Goal: Task Accomplishment & Management: Manage account settings

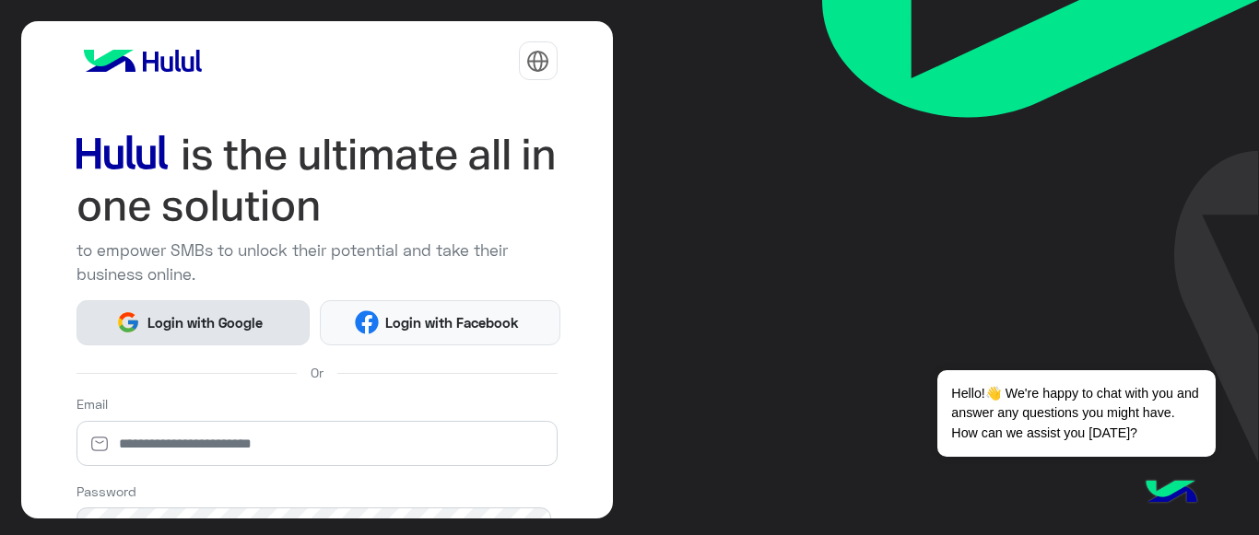
click at [207, 316] on span "Login with Google" at bounding box center [204, 322] width 129 height 21
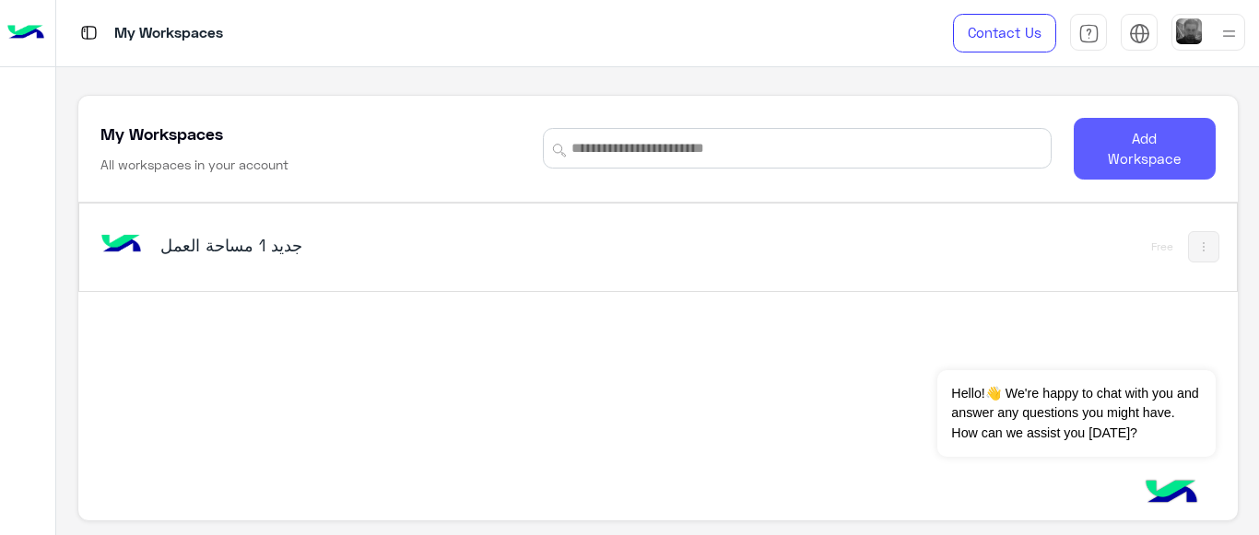
click at [1146, 157] on button "Add Workspace" at bounding box center [1144, 149] width 142 height 62
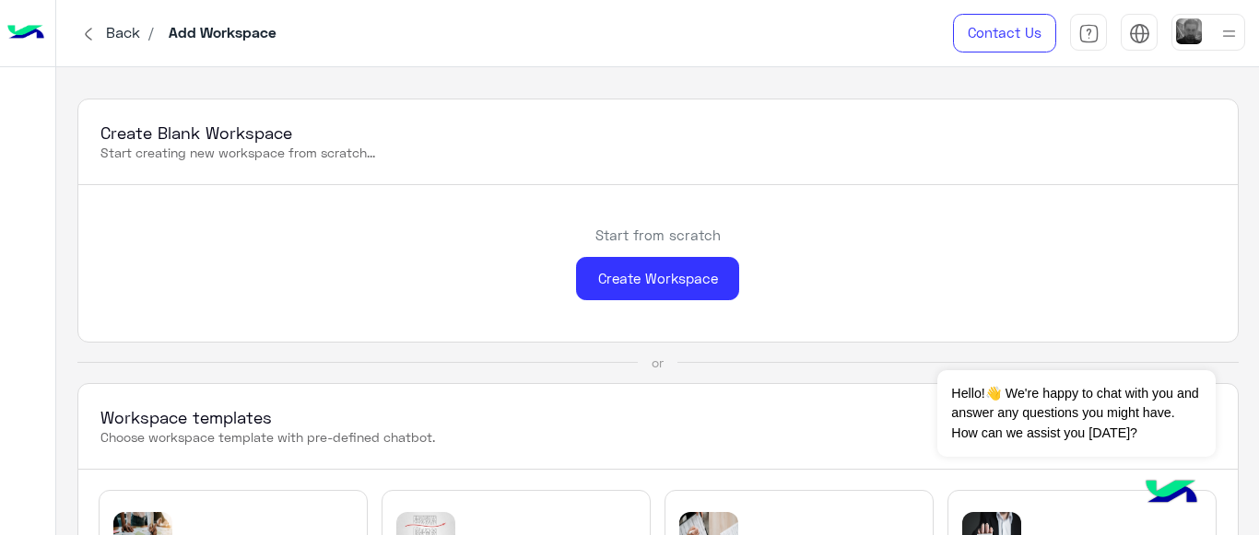
click at [24, 29] on img at bounding box center [25, 33] width 37 height 39
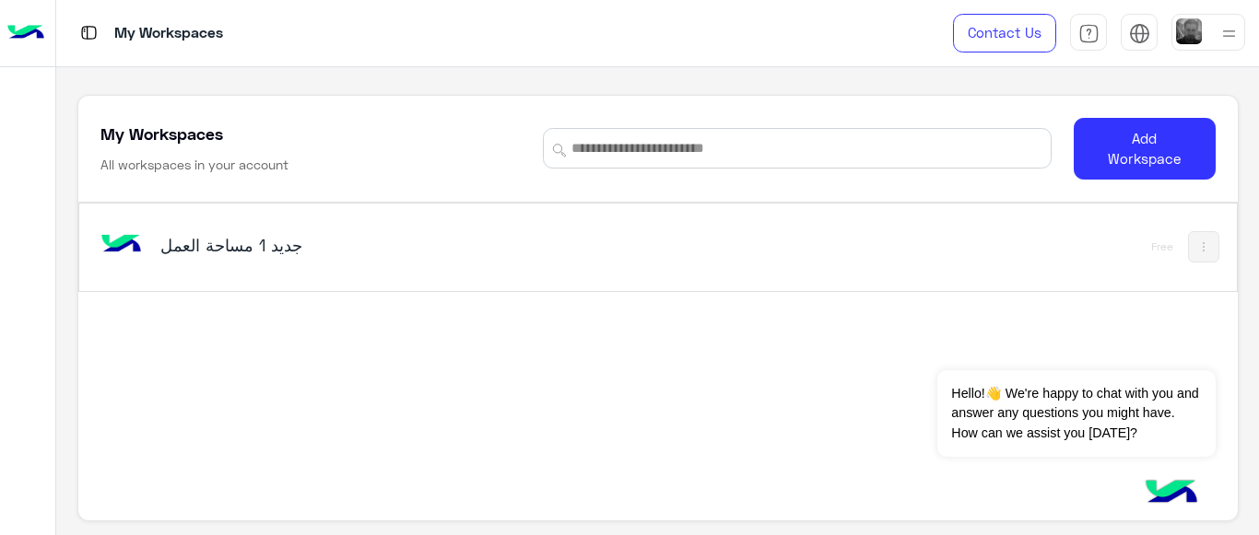
click at [111, 240] on img at bounding box center [121, 245] width 50 height 50
click at [123, 244] on img at bounding box center [121, 245] width 50 height 50
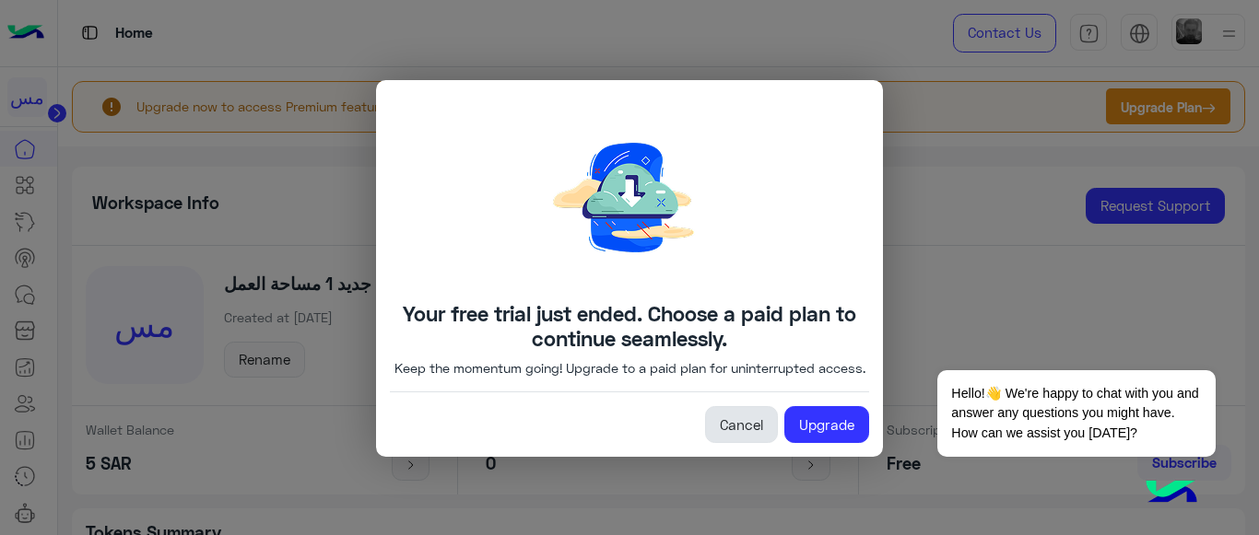
drag, startPoint x: 739, startPoint y: 431, endPoint x: 864, endPoint y: 291, distance: 187.9
click at [740, 431] on link "Cancel" at bounding box center [741, 424] width 73 height 37
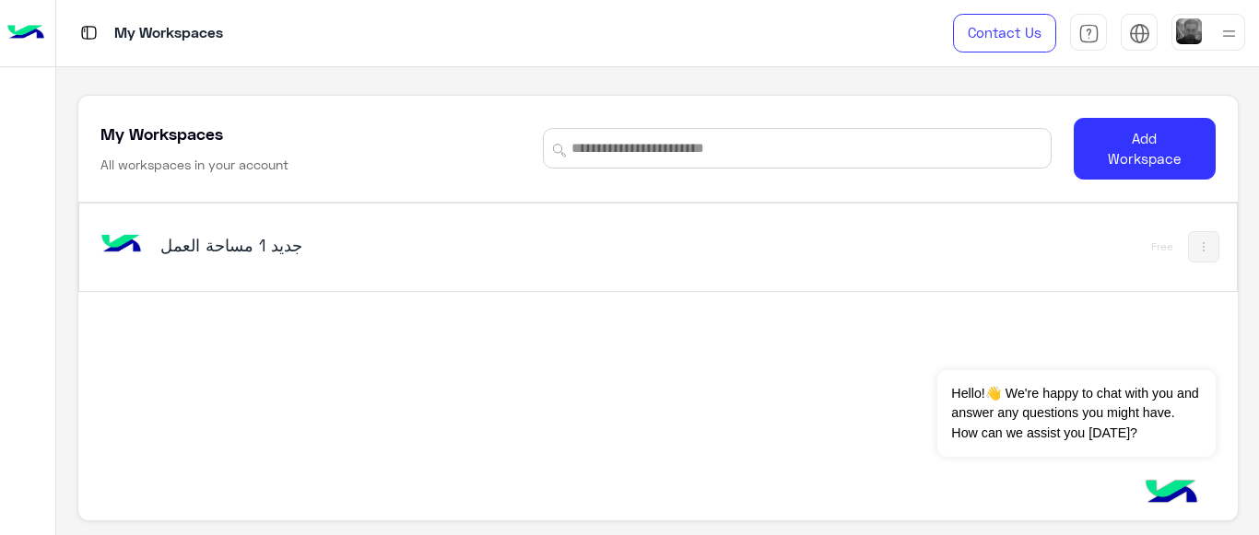
click at [129, 239] on img at bounding box center [121, 245] width 50 height 50
click at [204, 243] on h5 "مساحة العمل‎ جديد 1" at bounding box center [362, 245] width 405 height 22
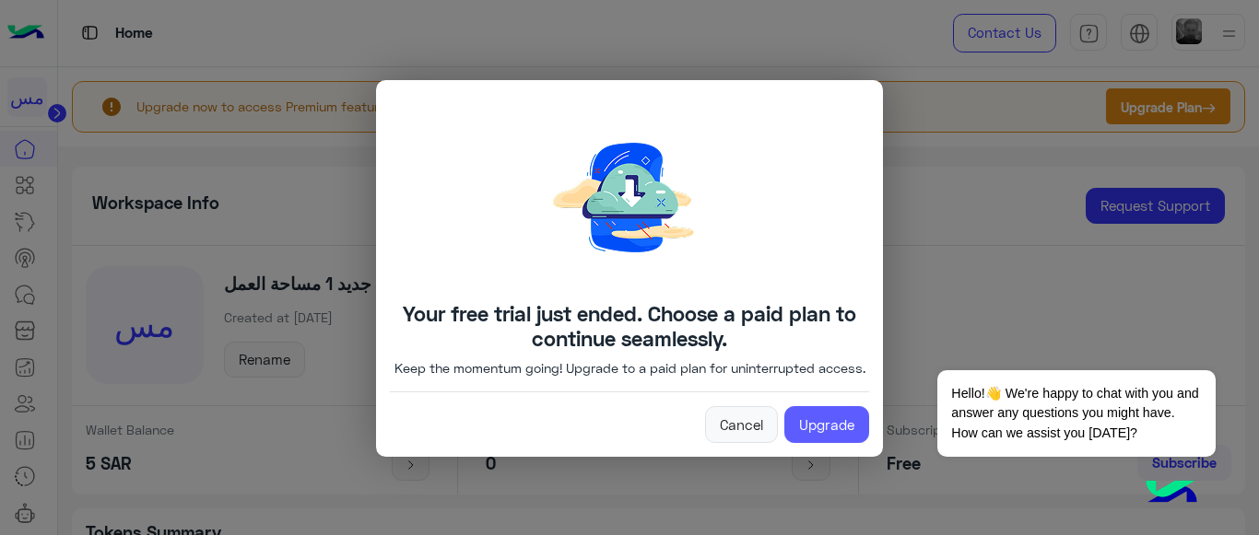
drag, startPoint x: 840, startPoint y: 434, endPoint x: 862, endPoint y: 415, distance: 29.4
click at [841, 434] on link "Upgrade" at bounding box center [826, 424] width 85 height 37
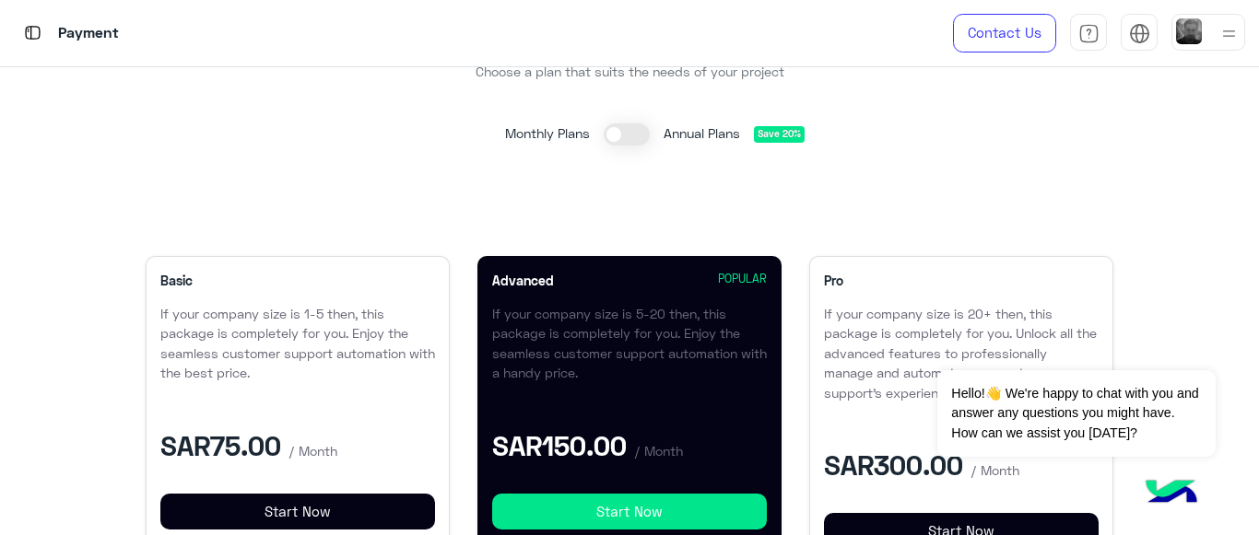
scroll to position [184, 0]
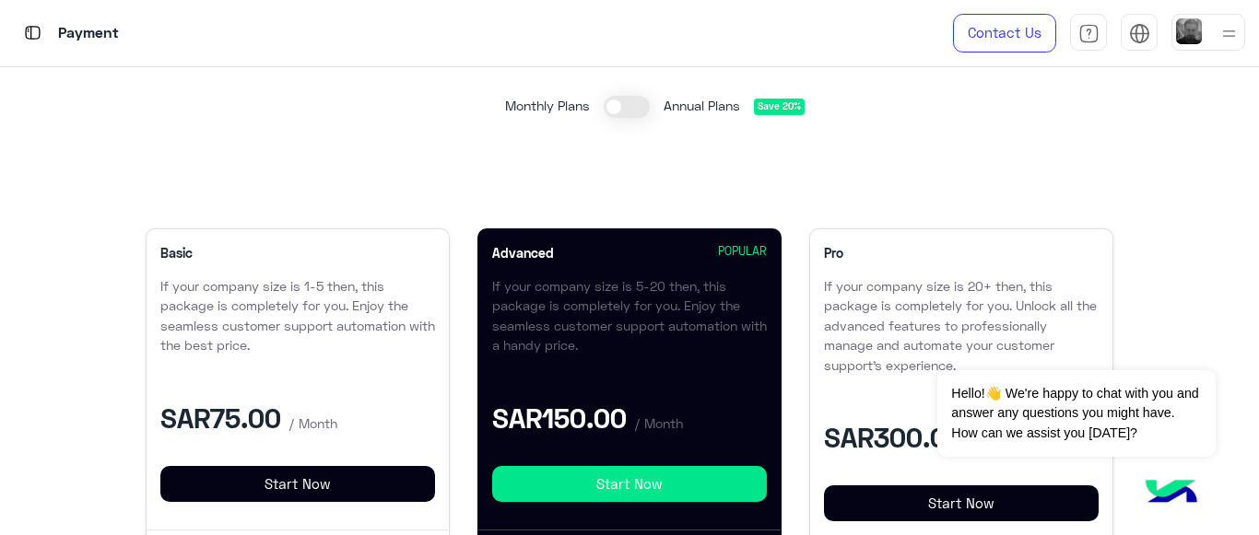
click at [608, 110] on span at bounding box center [627, 107] width 46 height 22
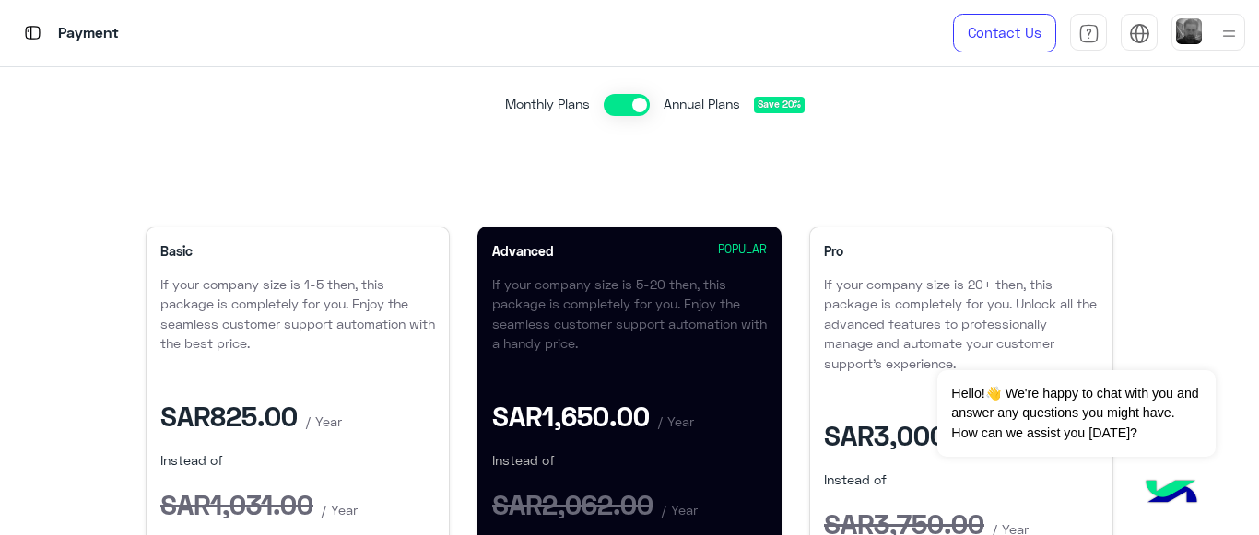
scroll to position [0, 0]
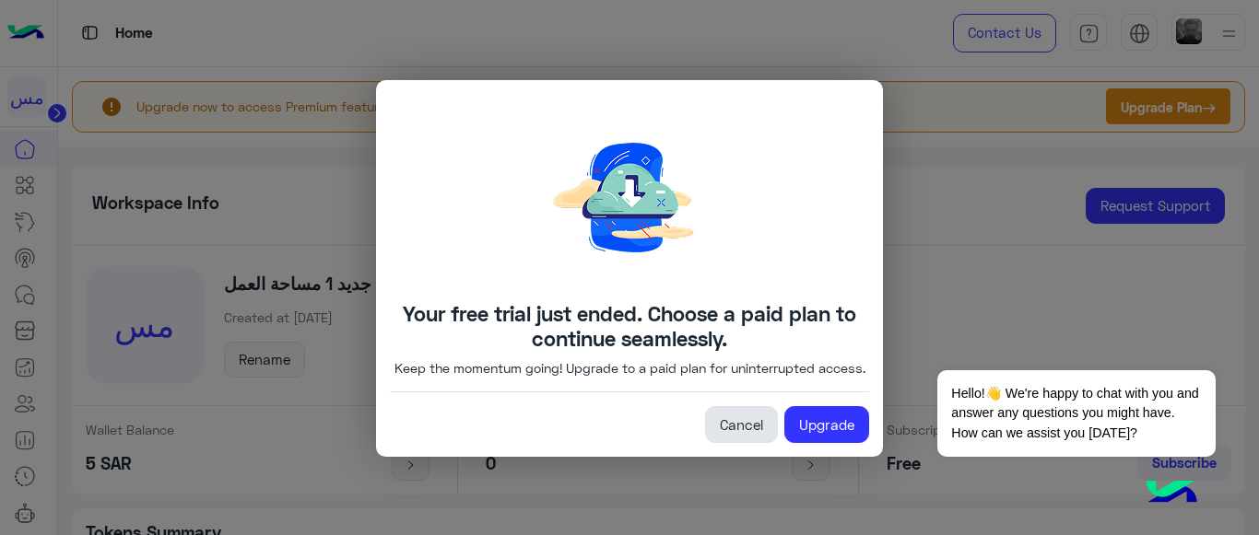
click at [731, 437] on link "Cancel" at bounding box center [741, 424] width 73 height 37
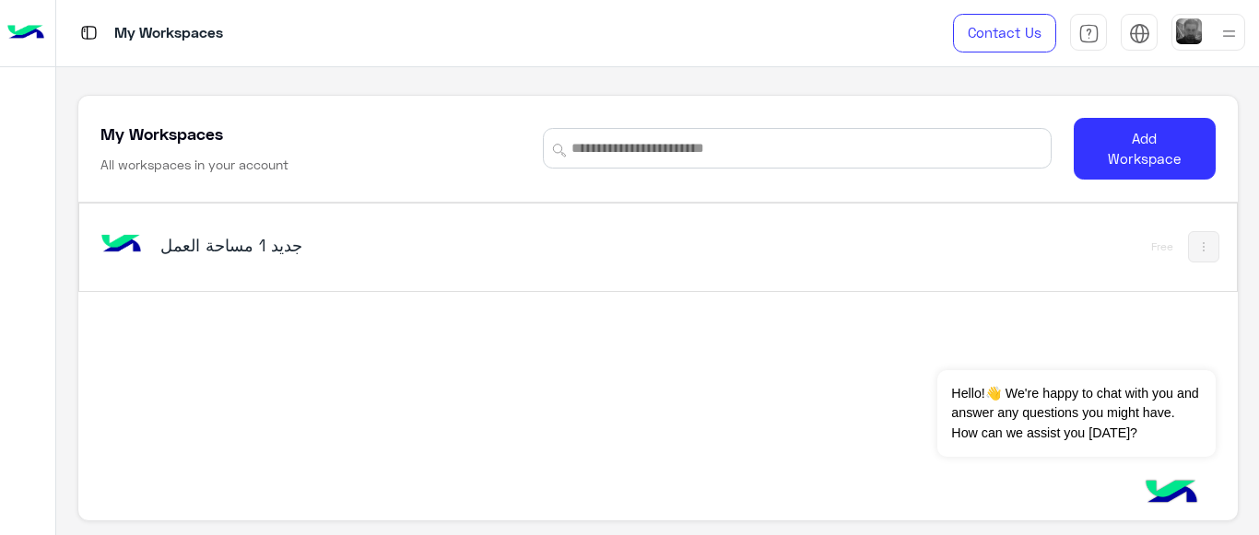
click at [200, 245] on h5 "مساحة العمل‎ جديد 1" at bounding box center [362, 245] width 405 height 22
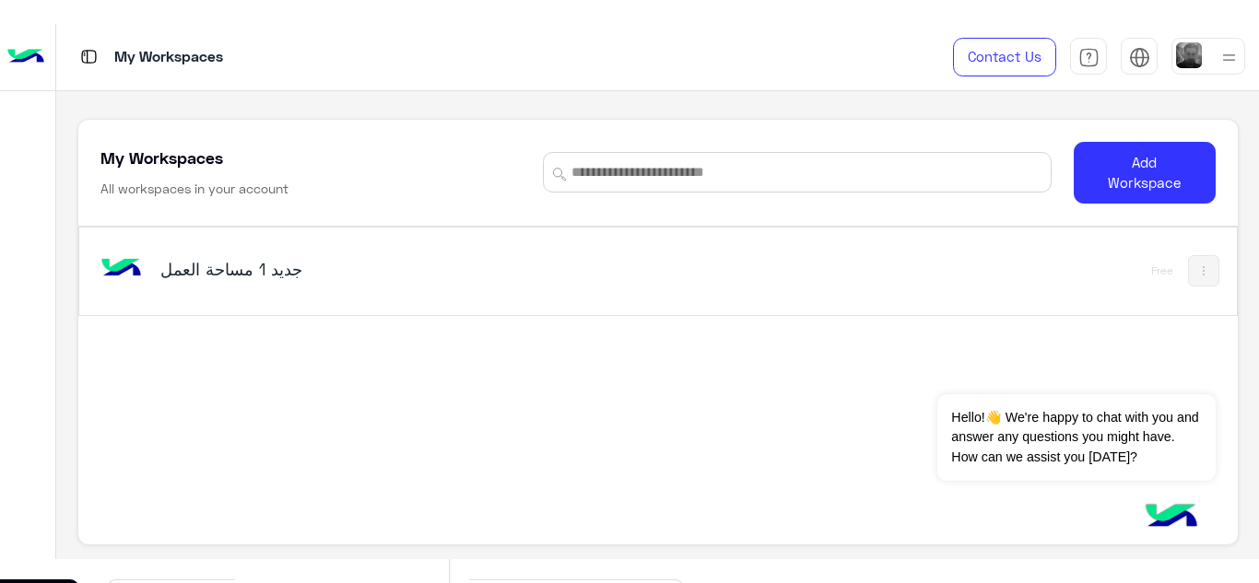
scroll to position [15, 0]
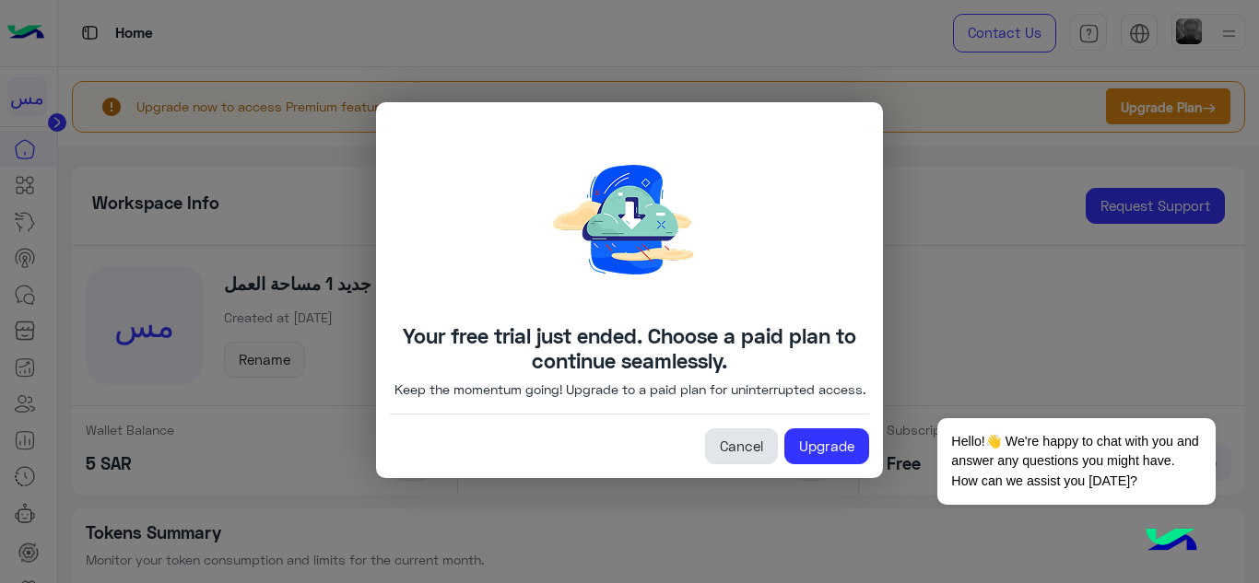
click at [722, 452] on link "Cancel" at bounding box center [741, 446] width 73 height 37
